Goal: Information Seeking & Learning: Learn about a topic

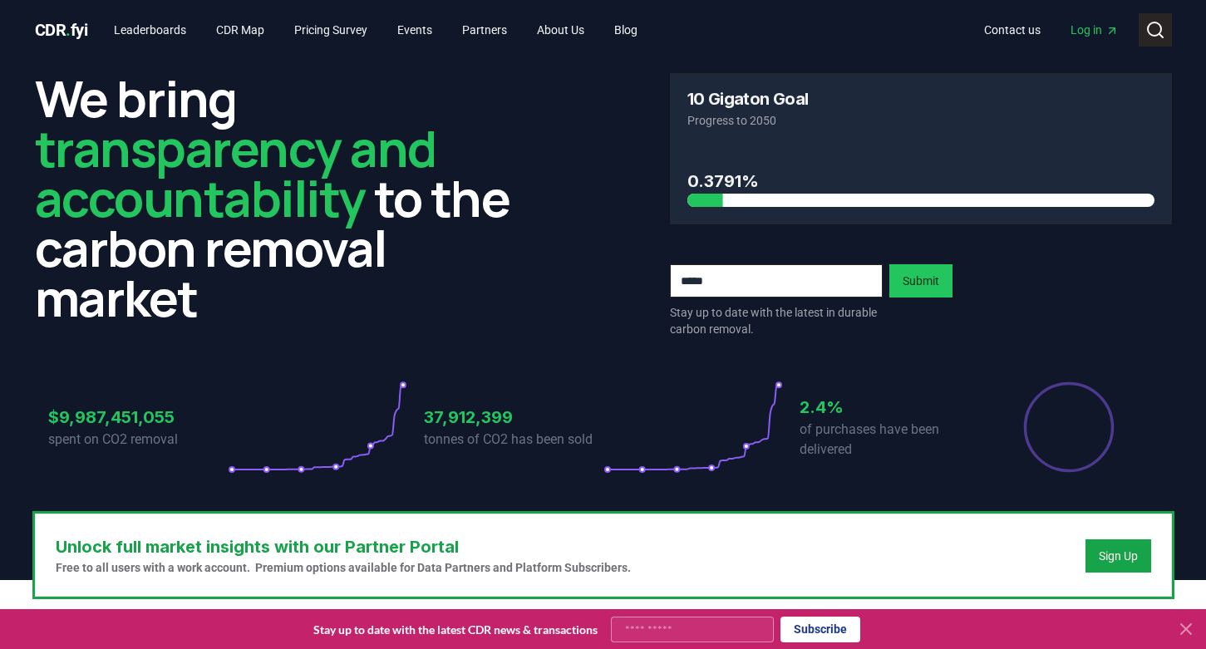
click at [1154, 32] on icon at bounding box center [1155, 30] width 20 height 20
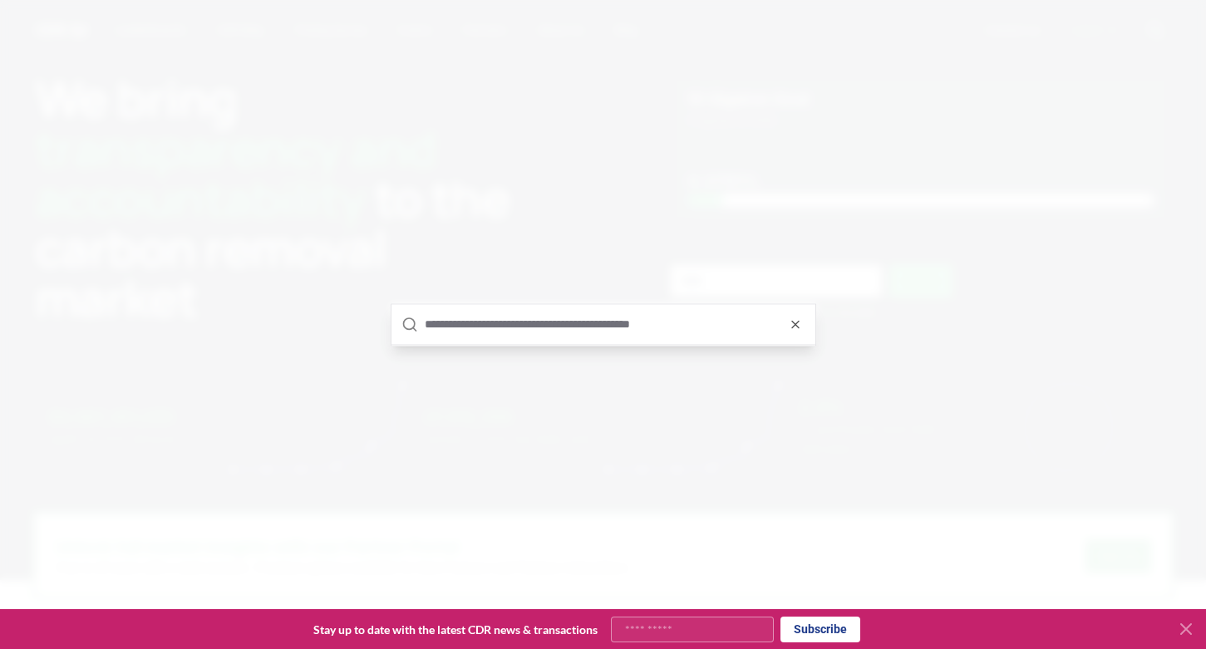
click at [602, 330] on input "text" at bounding box center [615, 324] width 381 height 40
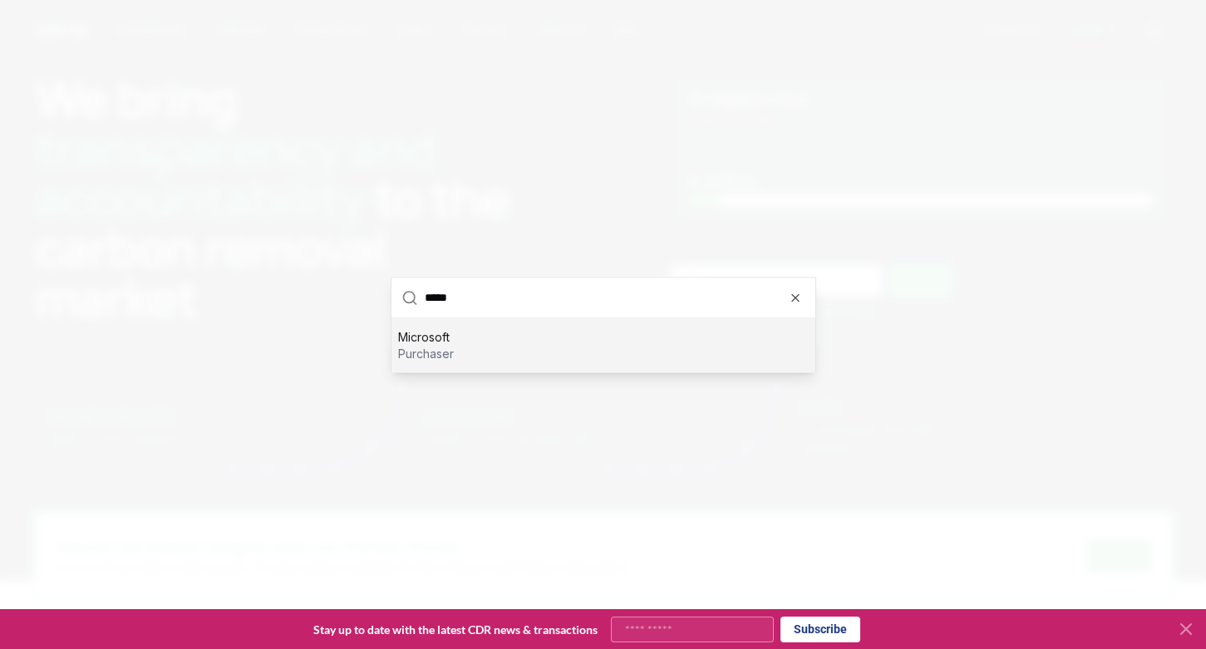
type input "*****"
click at [455, 353] on div "Microsoft purchaser" at bounding box center [603, 344] width 424 height 53
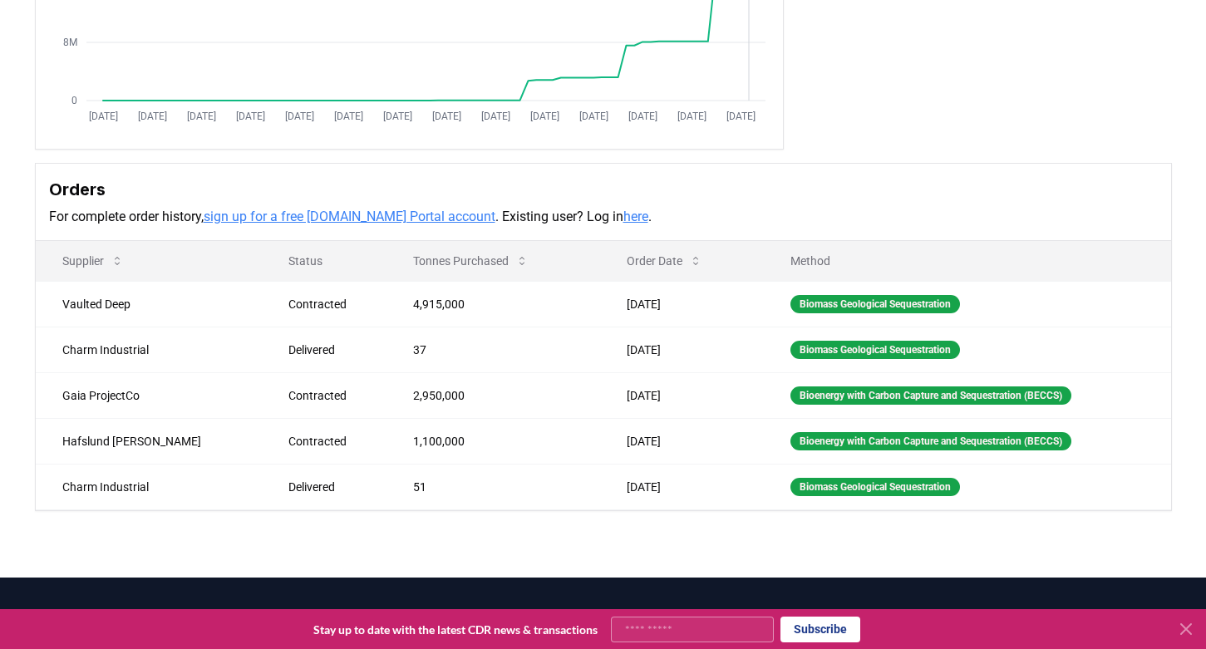
scroll to position [334, 0]
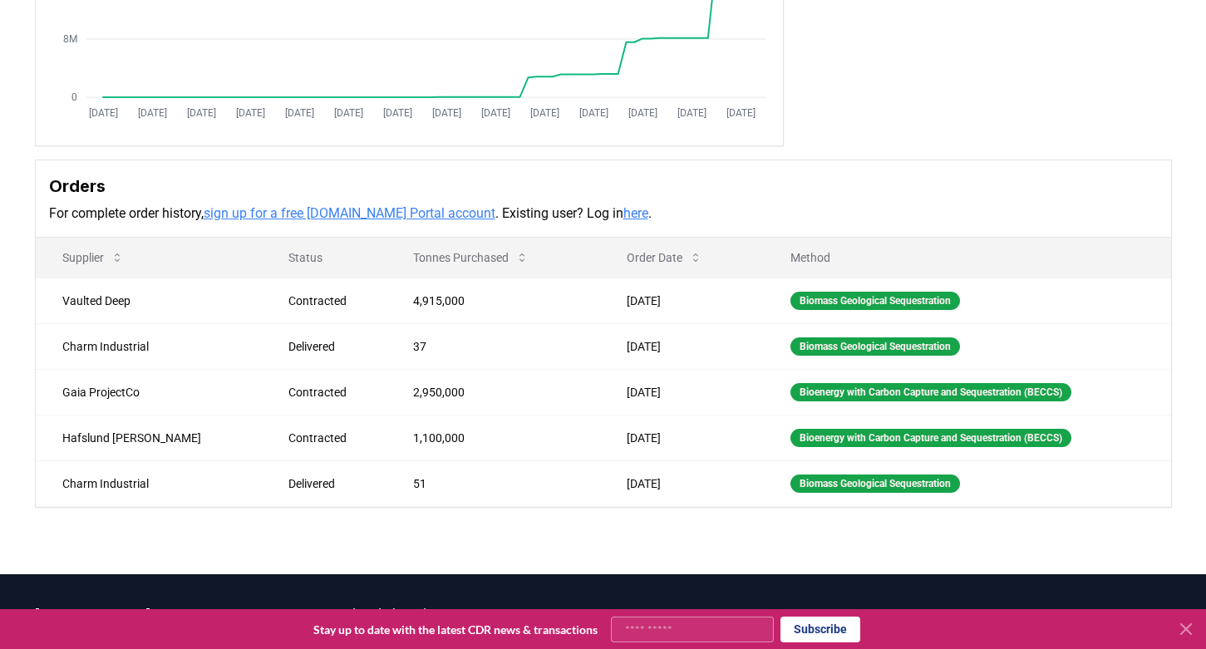
click at [708, 506] on table "Supplier Status Tonnes Purchased Order Date Method Vaulted Deep Contracted 4,91…" at bounding box center [603, 372] width 1135 height 269
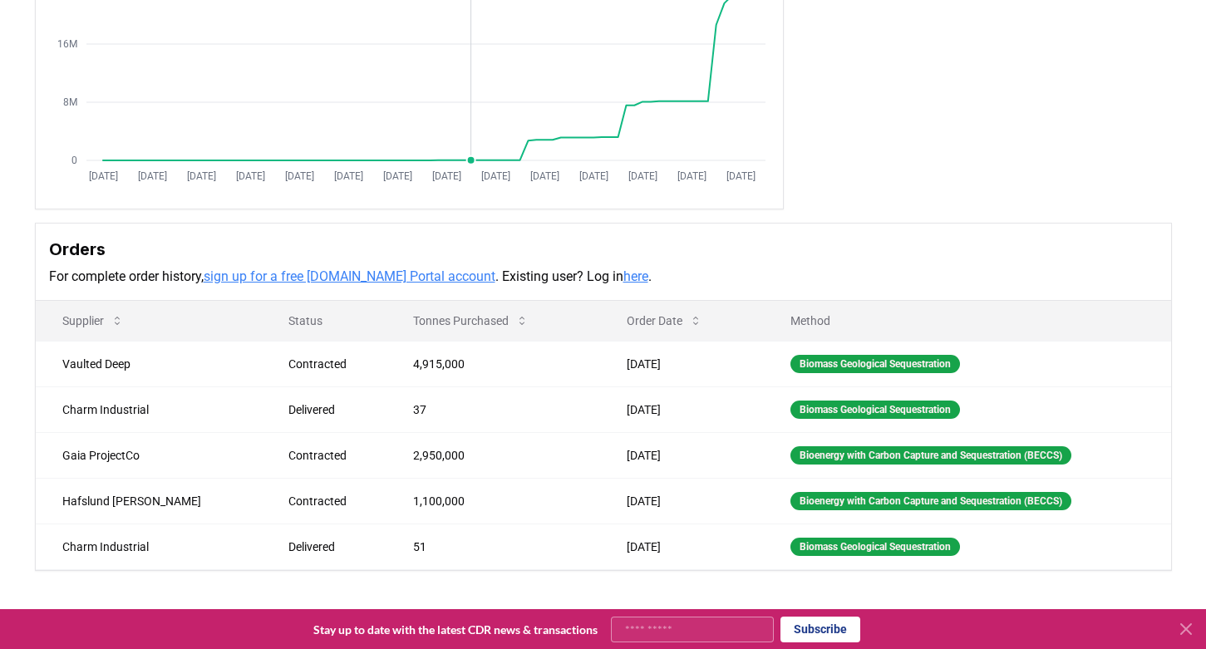
scroll to position [272, 0]
